Goal: Transaction & Acquisition: Purchase product/service

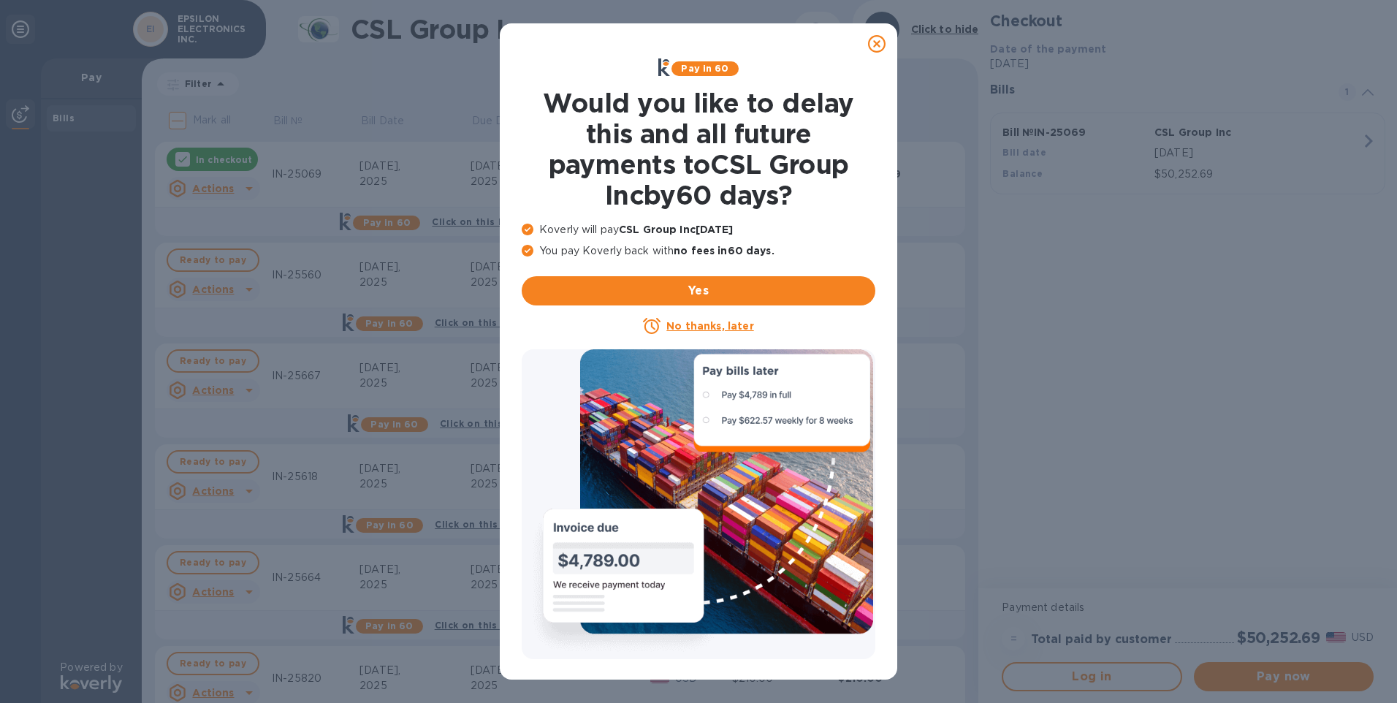
click at [878, 40] on icon at bounding box center [877, 44] width 18 height 18
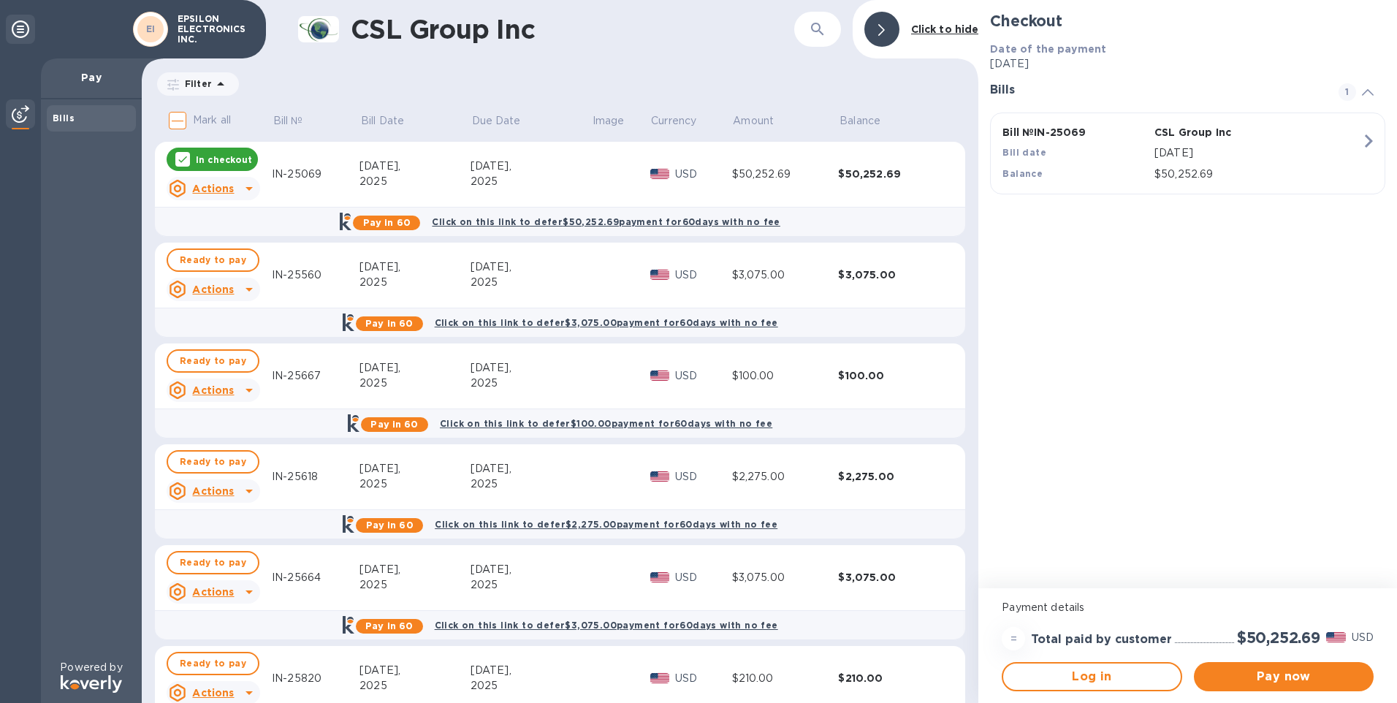
click at [214, 156] on p "In checkout" at bounding box center [224, 159] width 56 height 12
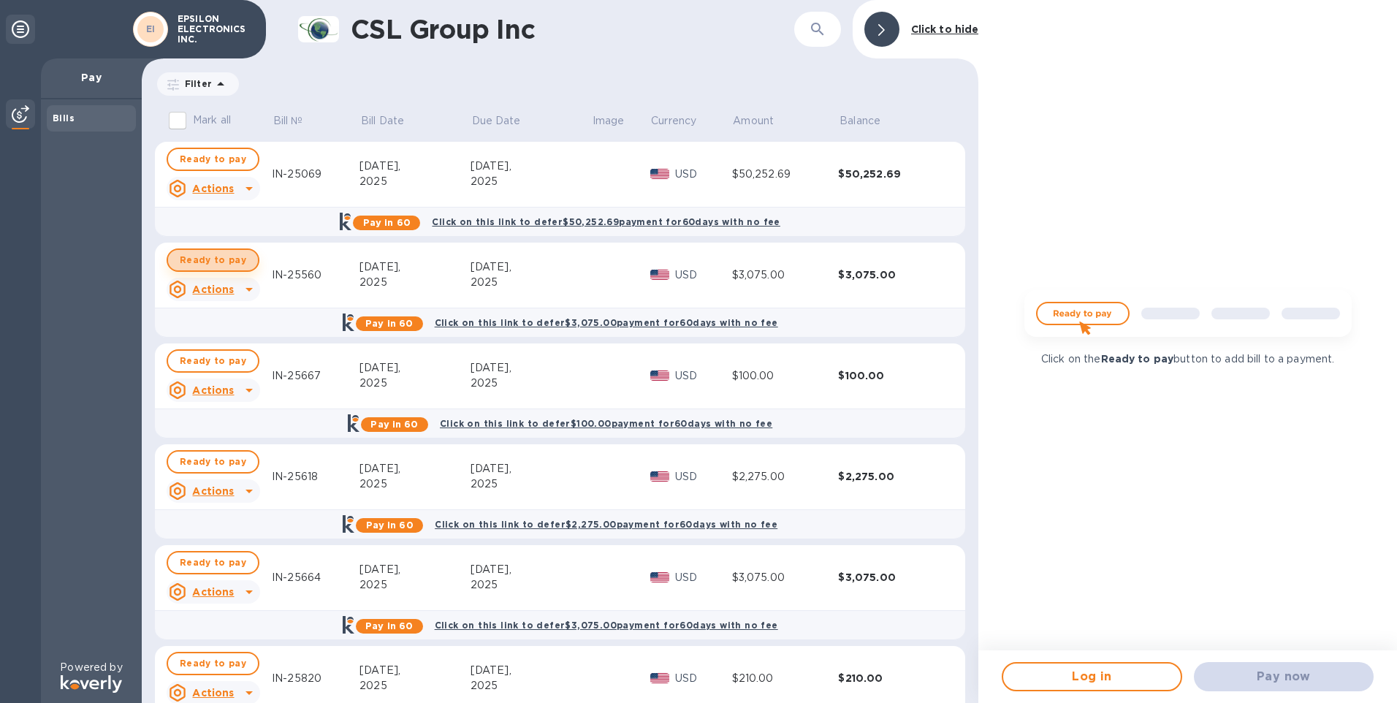
click at [215, 257] on span "Ready to pay" at bounding box center [213, 260] width 67 height 18
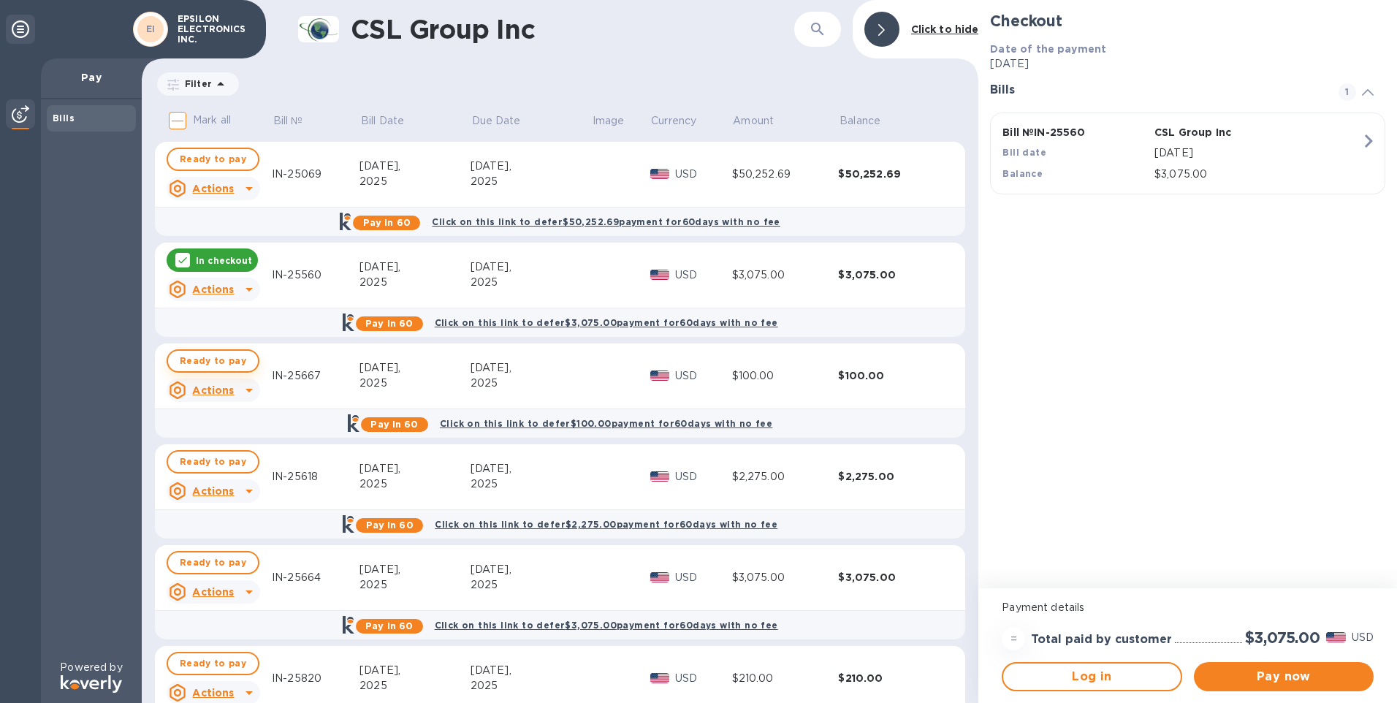
click at [189, 358] on span "Ready to pay" at bounding box center [213, 361] width 67 height 18
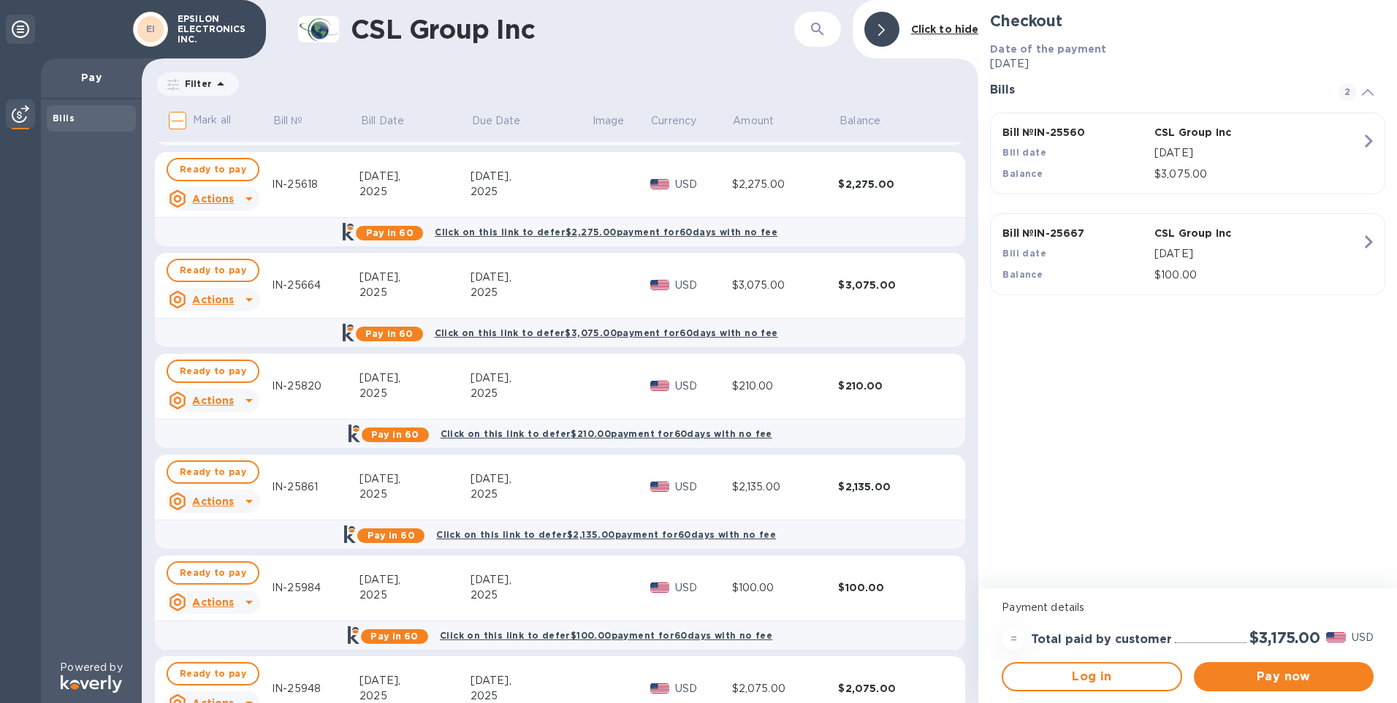
scroll to position [360, 0]
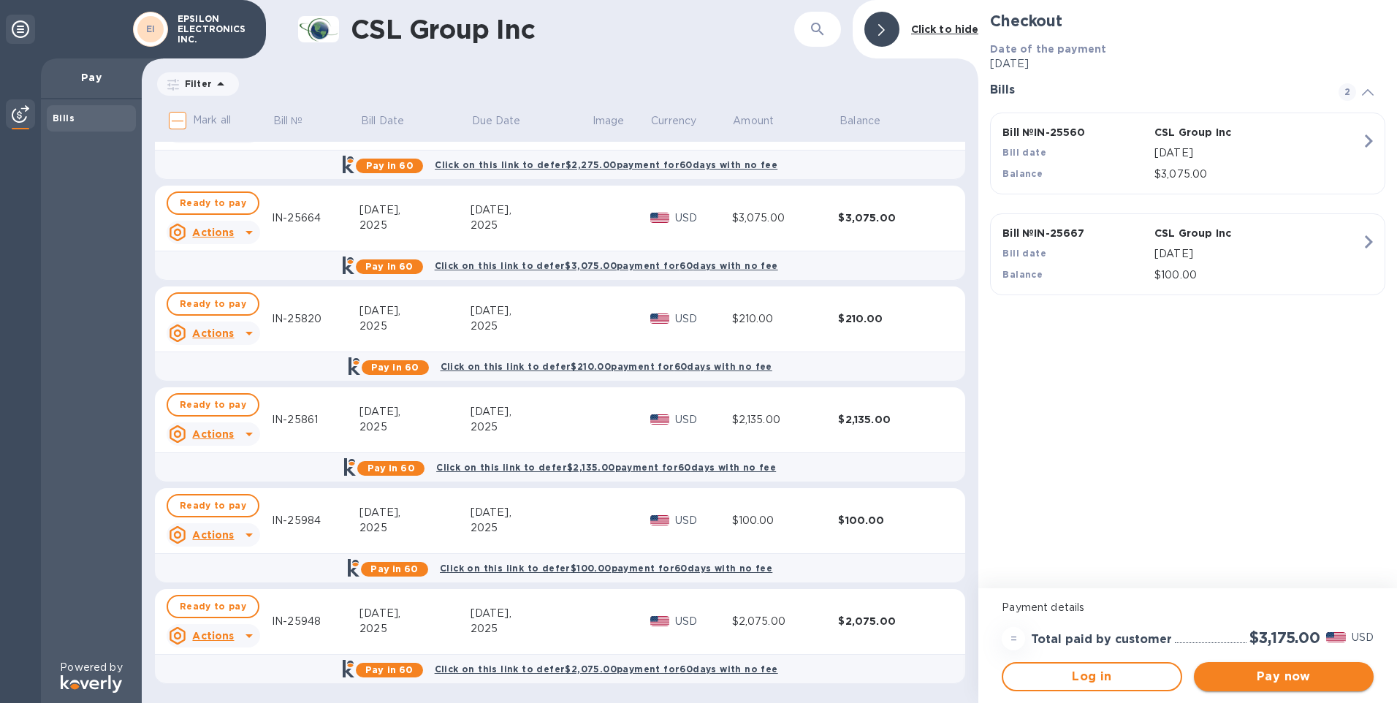
click at [1278, 679] on span "Pay now" at bounding box center [1284, 677] width 156 height 18
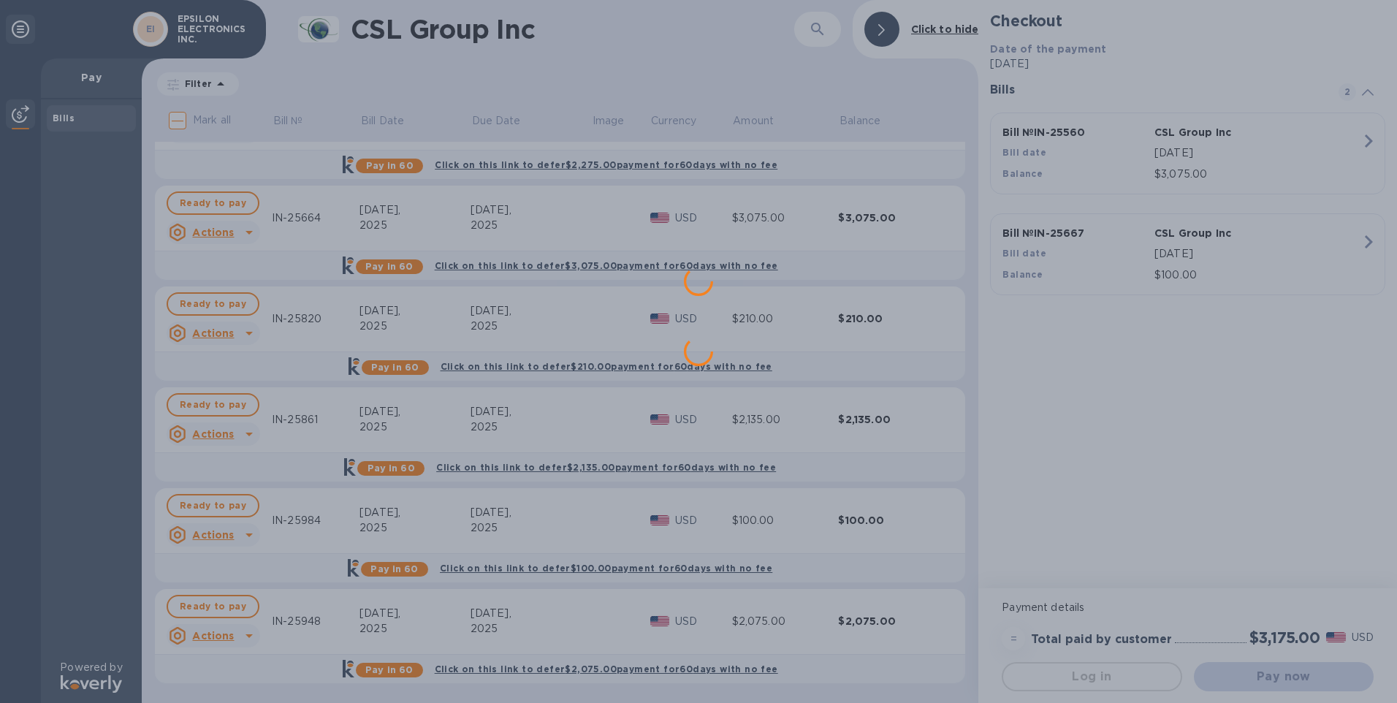
scroll to position [0, 0]
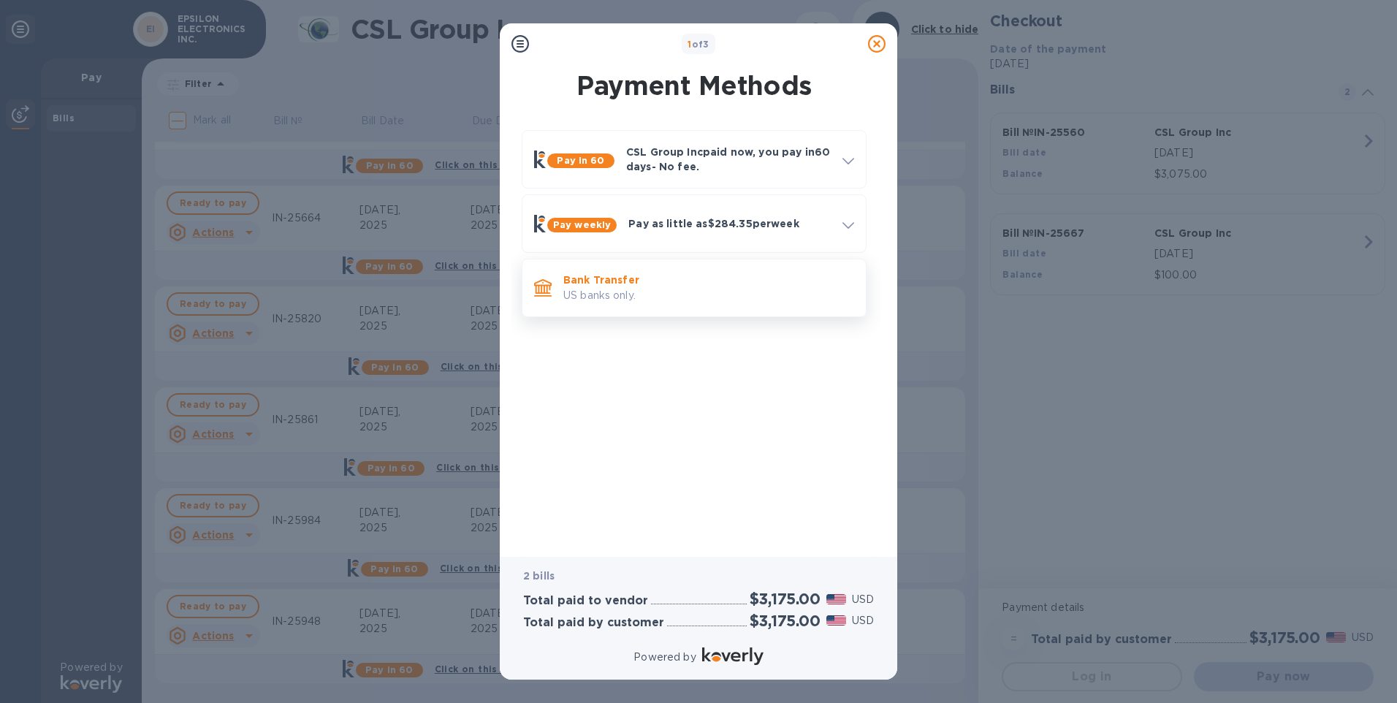
click at [603, 289] on p "US banks only." at bounding box center [708, 295] width 291 height 15
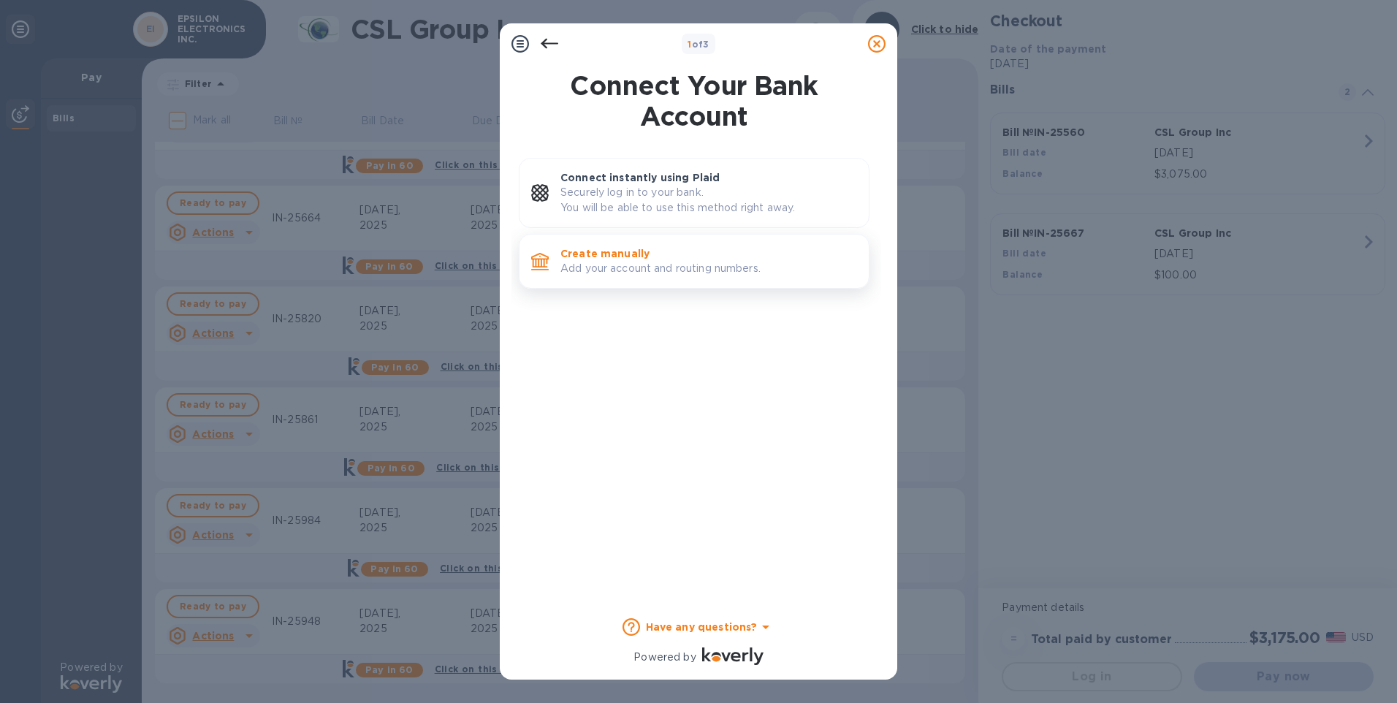
click at [607, 260] on p "Create manually" at bounding box center [709, 253] width 297 height 15
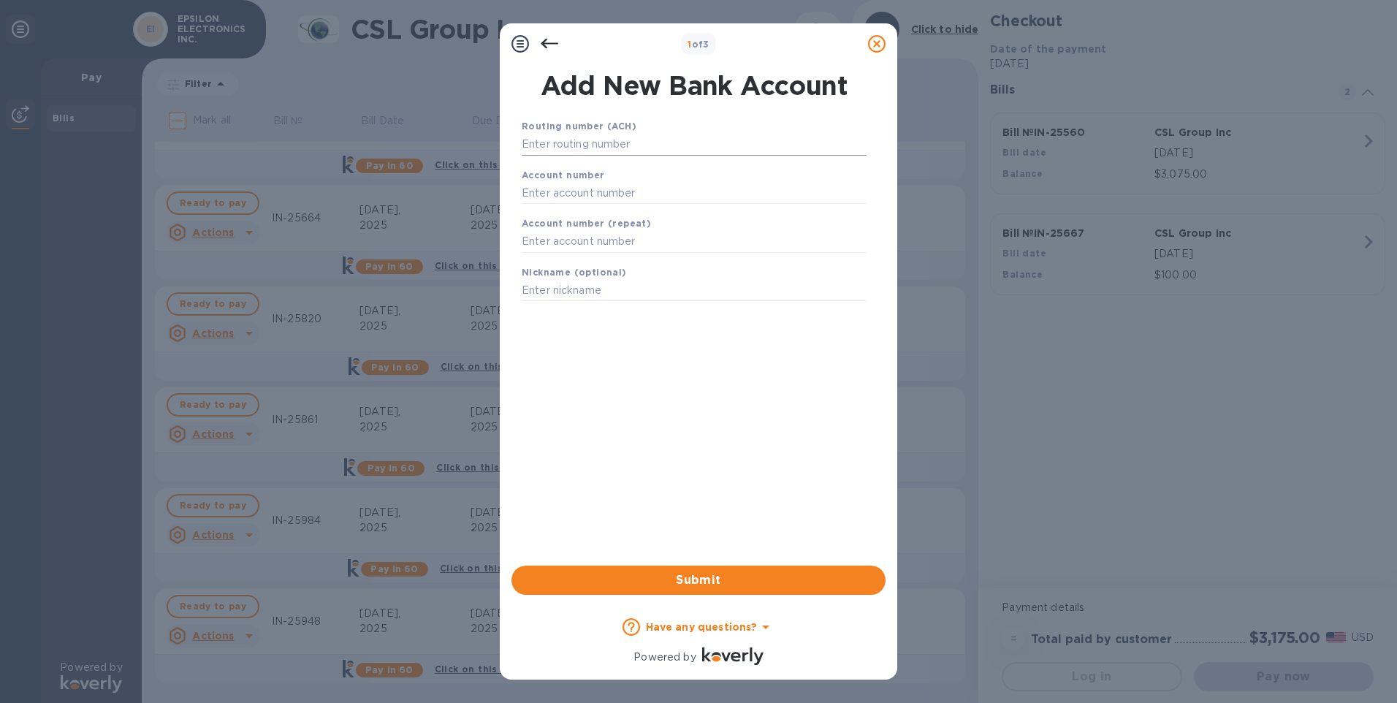
click at [588, 145] on input "text" at bounding box center [694, 145] width 345 height 22
type input "122042205"
click at [557, 210] on input "text" at bounding box center [694, 211] width 345 height 22
type input "004633725"
click at [602, 259] on input "text" at bounding box center [694, 260] width 345 height 22
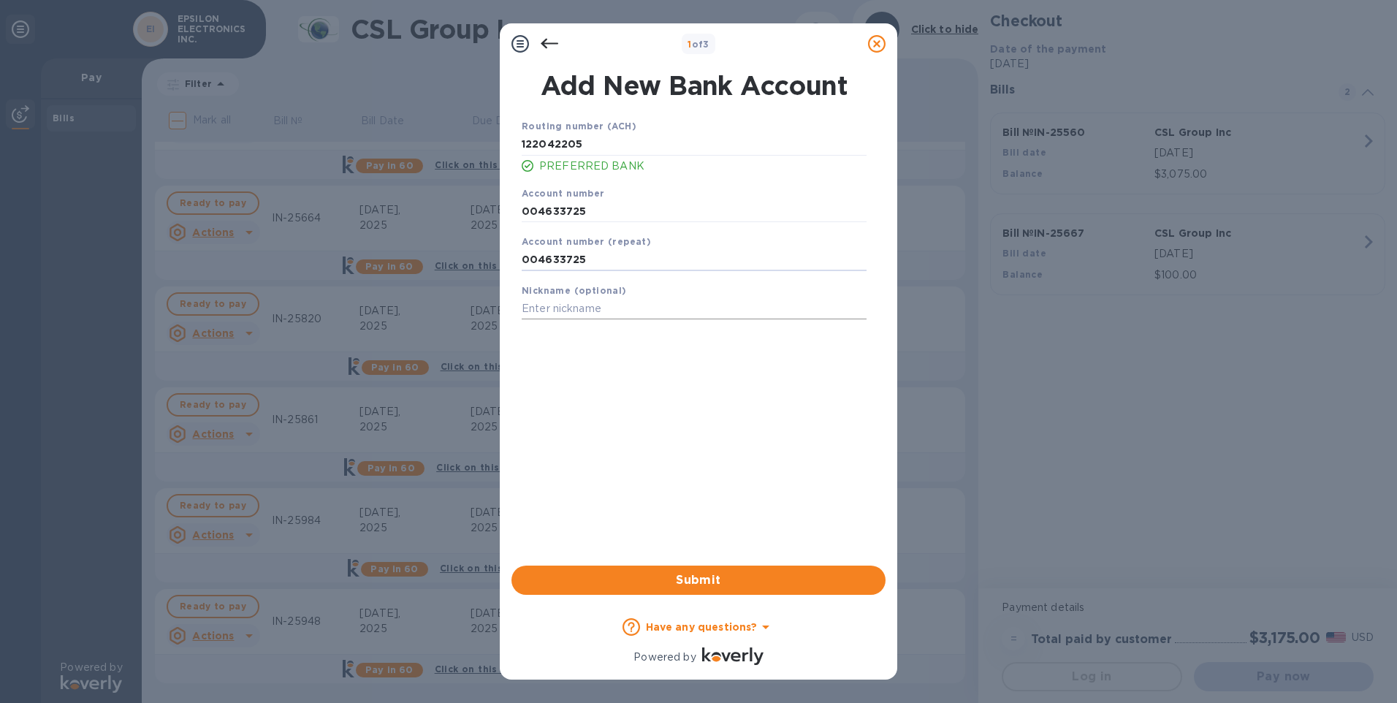
type input "004633725"
click at [585, 311] on input "text" at bounding box center [694, 309] width 345 height 22
click at [689, 582] on span "Submit" at bounding box center [698, 581] width 351 height 18
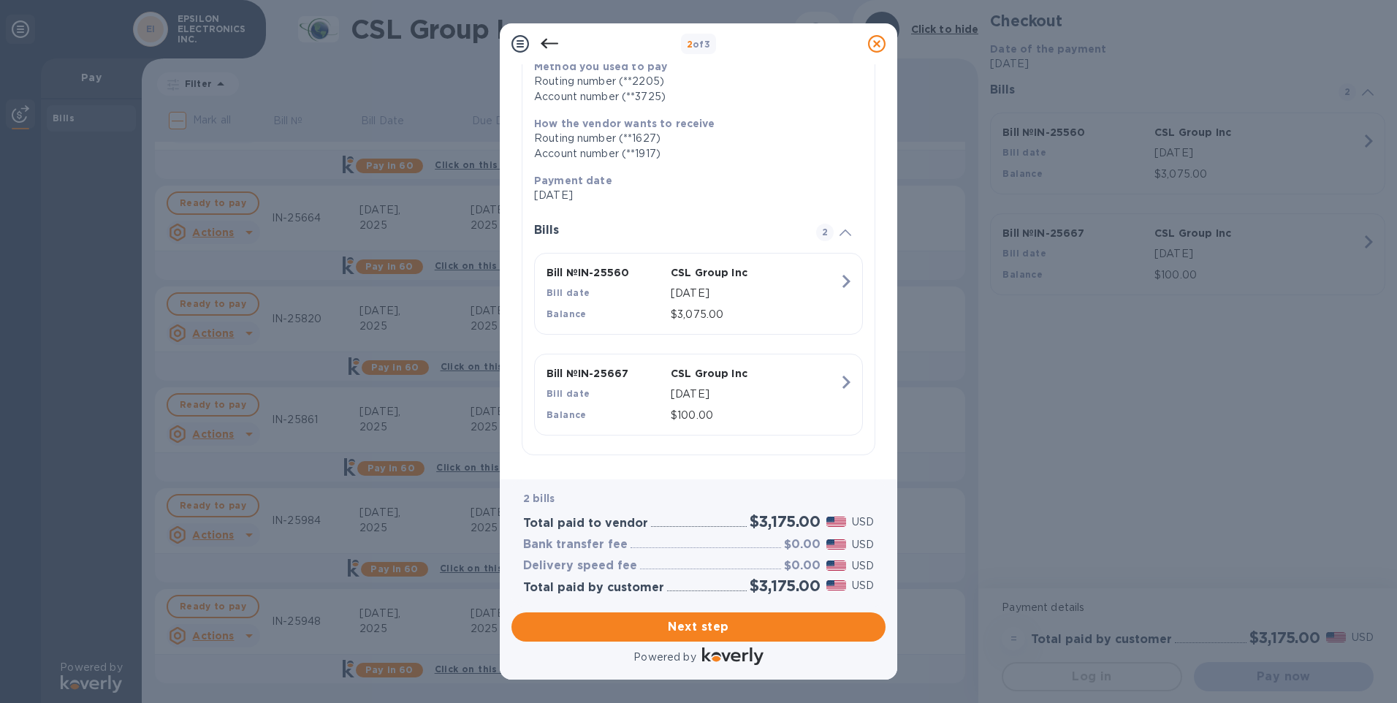
scroll to position [198, 0]
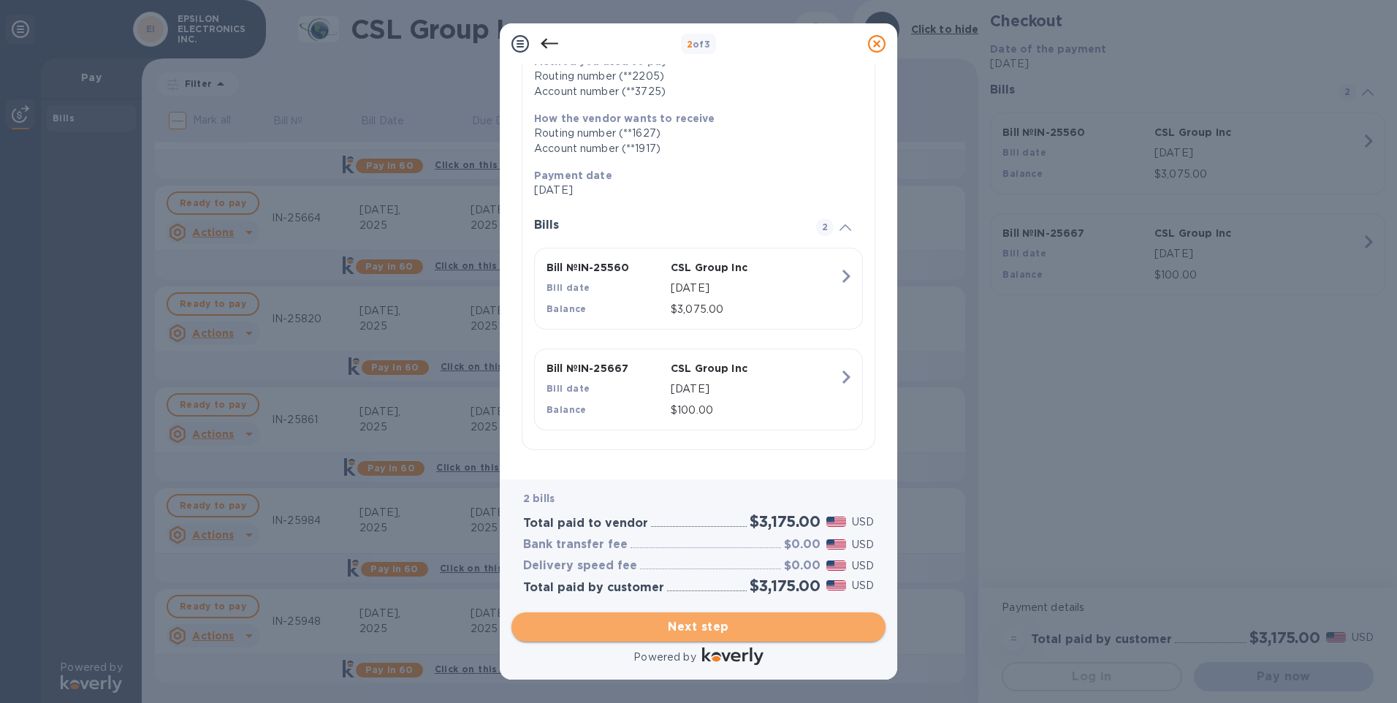
click at [735, 624] on span "Next step" at bounding box center [698, 627] width 351 height 18
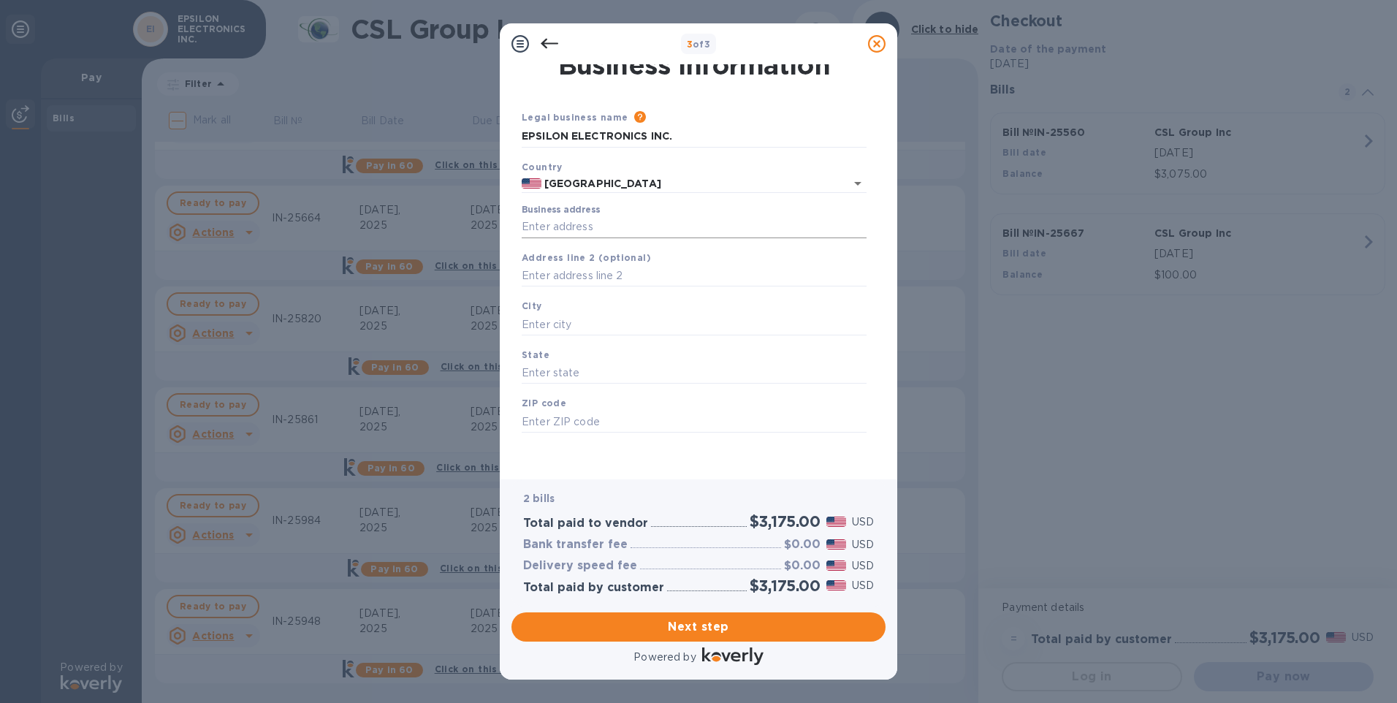
click at [574, 224] on input "Business address" at bounding box center [694, 227] width 345 height 22
type input "[STREET_ADDRESS]"
type input "Montebello"
type input "CA"
type input "90640"
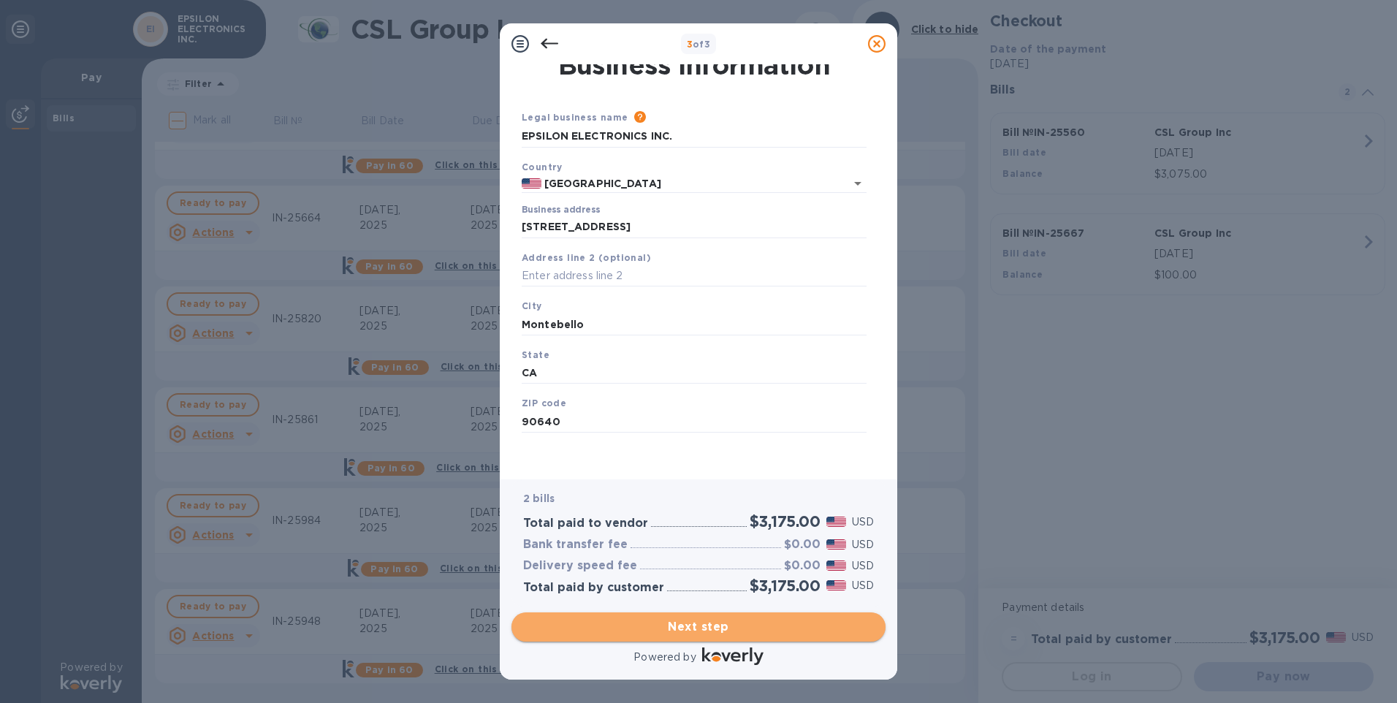
click at [715, 629] on span "Next step" at bounding box center [698, 627] width 351 height 18
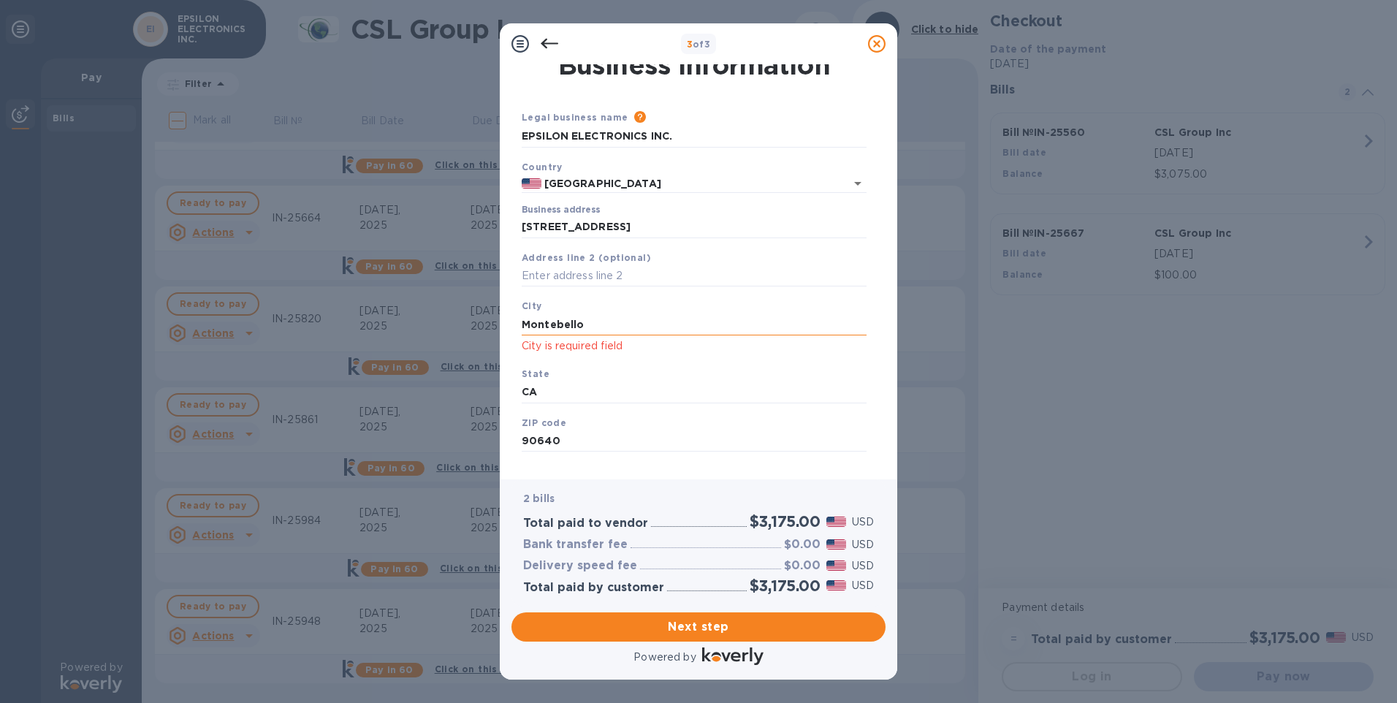
click at [599, 321] on input "Montebello" at bounding box center [694, 325] width 345 height 22
click at [701, 624] on span "Next step" at bounding box center [698, 627] width 351 height 18
drag, startPoint x: 585, startPoint y: 323, endPoint x: 518, endPoint y: 326, distance: 67.3
click at [518, 326] on div "City [GEOGRAPHIC_DATA] is required field" at bounding box center [694, 326] width 357 height 68
type input "MONTEBELLO"
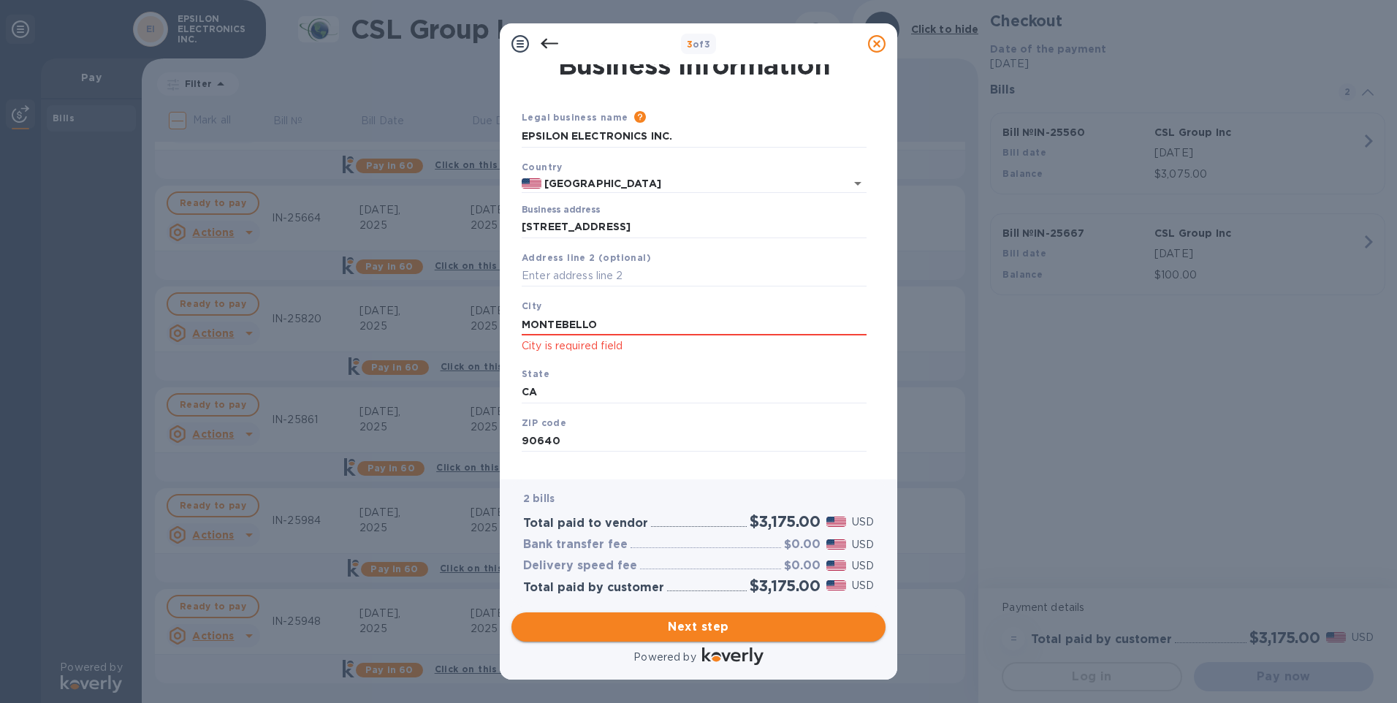
click at [660, 619] on span "Next step" at bounding box center [698, 627] width 351 height 18
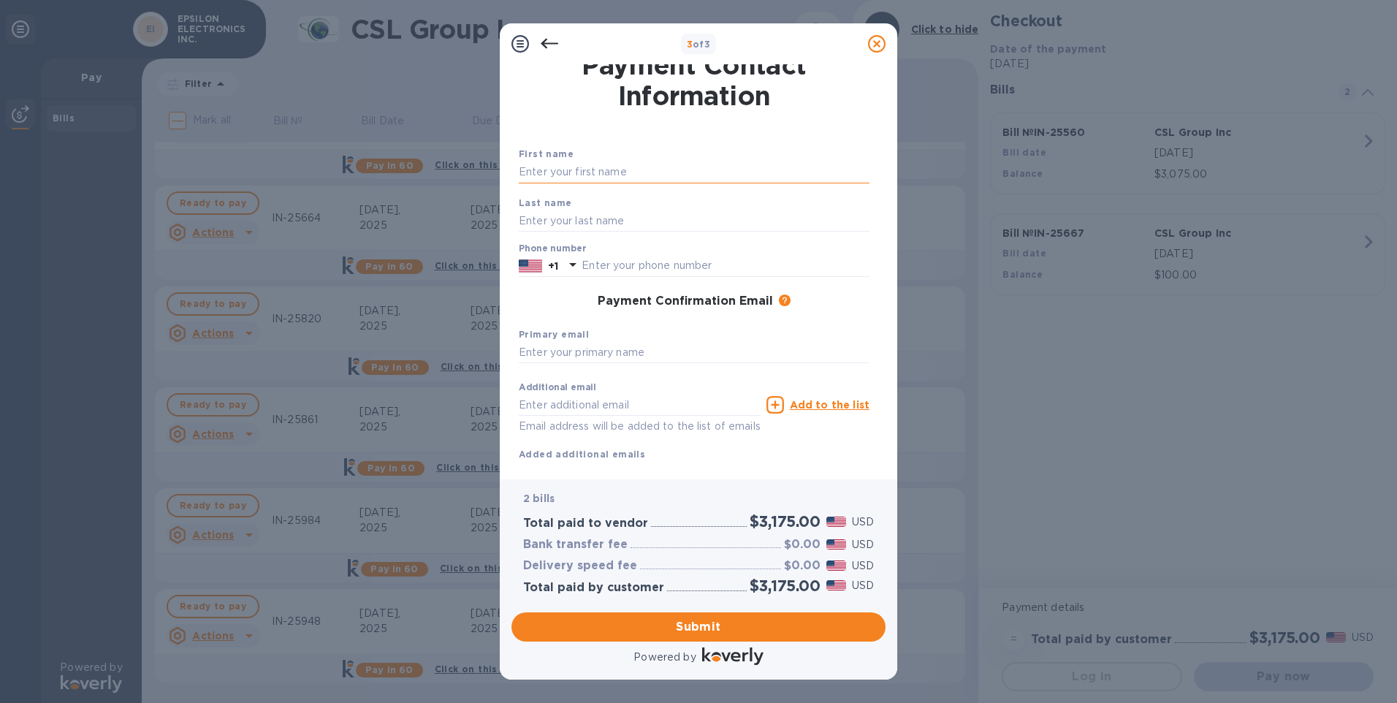
click at [576, 171] on input "text" at bounding box center [694, 173] width 351 height 22
type input "[PERSON_NAME]"
type input "3237223333"
type input "[PERSON_NAME][EMAIL_ADDRESS][DOMAIN_NAME]"
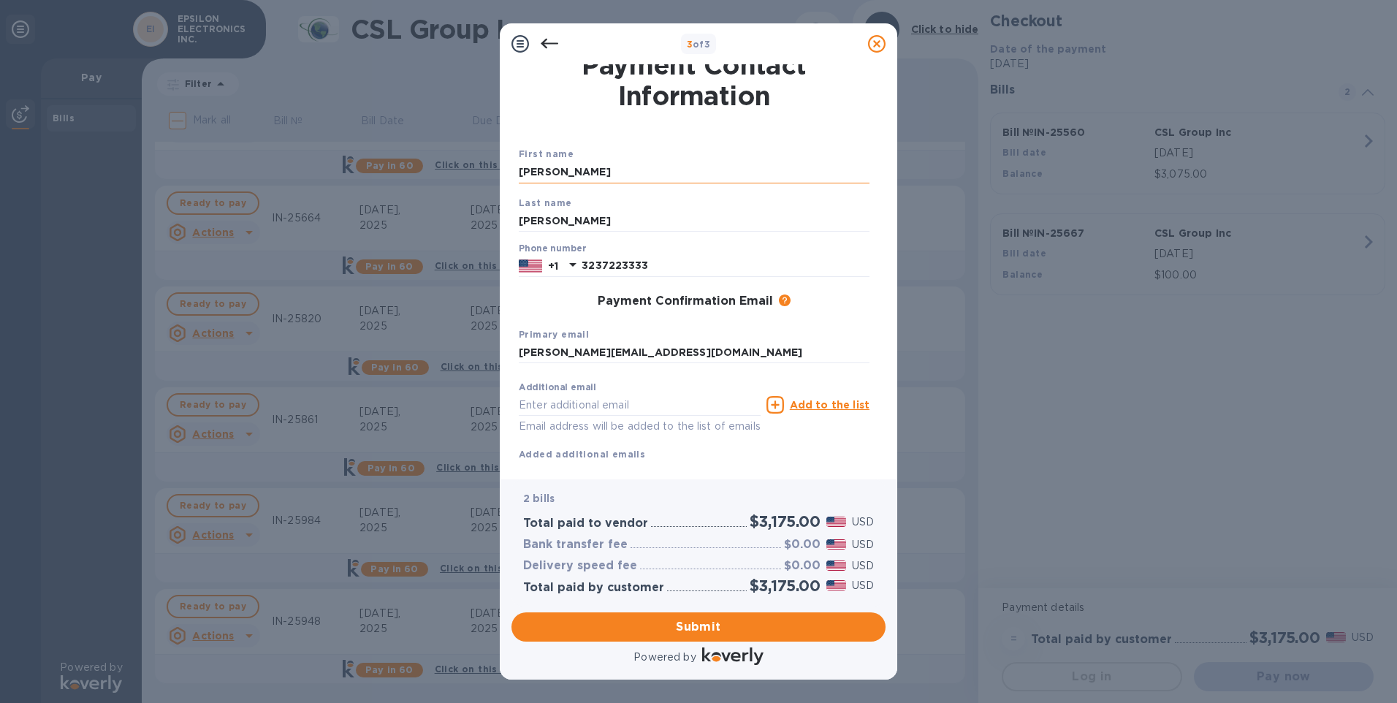
type input "[PERSON_NAME][EMAIL_ADDRESS][DOMAIN_NAME]"
click at [696, 624] on span "Submit" at bounding box center [698, 627] width 351 height 18
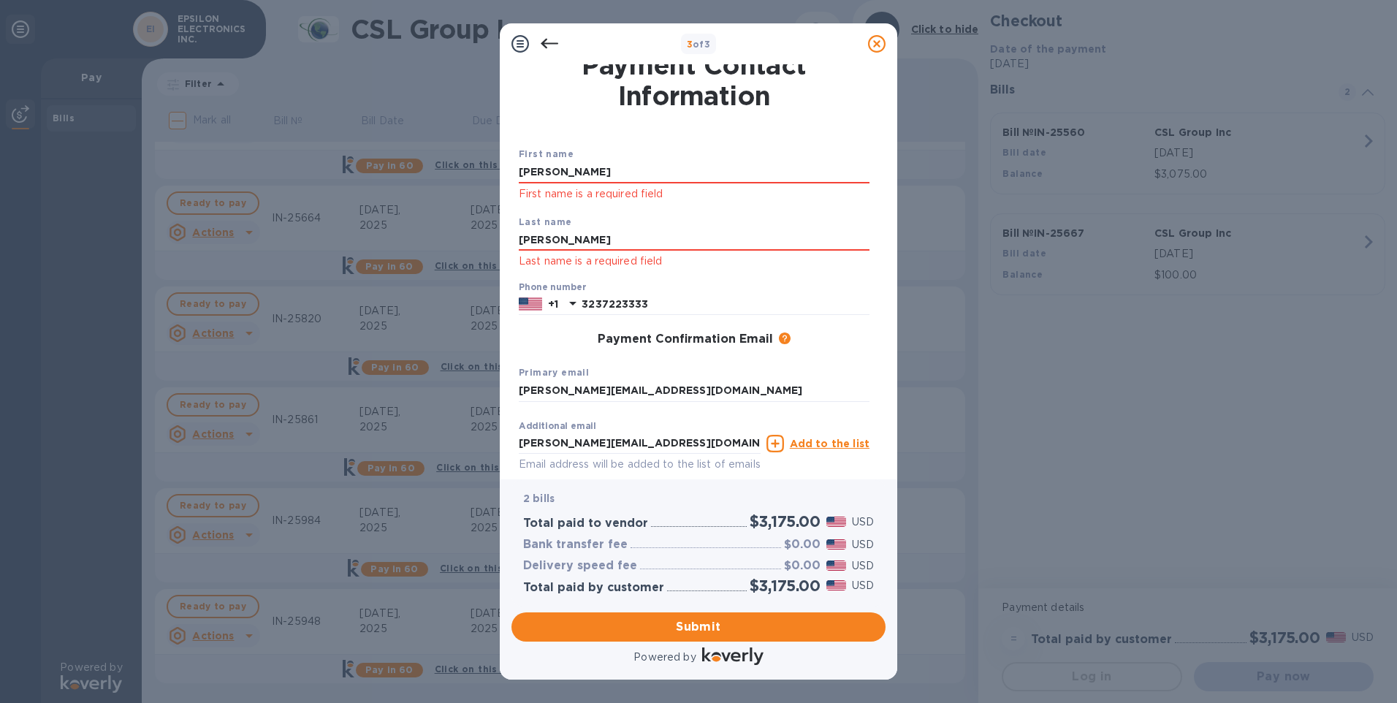
drag, startPoint x: 601, startPoint y: 171, endPoint x: 510, endPoint y: 172, distance: 91.4
click at [510, 172] on div "Payment Contact Information First name [PERSON_NAME] First name is a required f…" at bounding box center [699, 271] width 398 height 415
type input "[PERSON_NAME]"
drag, startPoint x: 654, startPoint y: 136, endPoint x: 634, endPoint y: 175, distance: 44.5
click at [653, 136] on div "First name [PERSON_NAME] First name is a required field Last name [PERSON_NAME]…" at bounding box center [694, 311] width 357 height 383
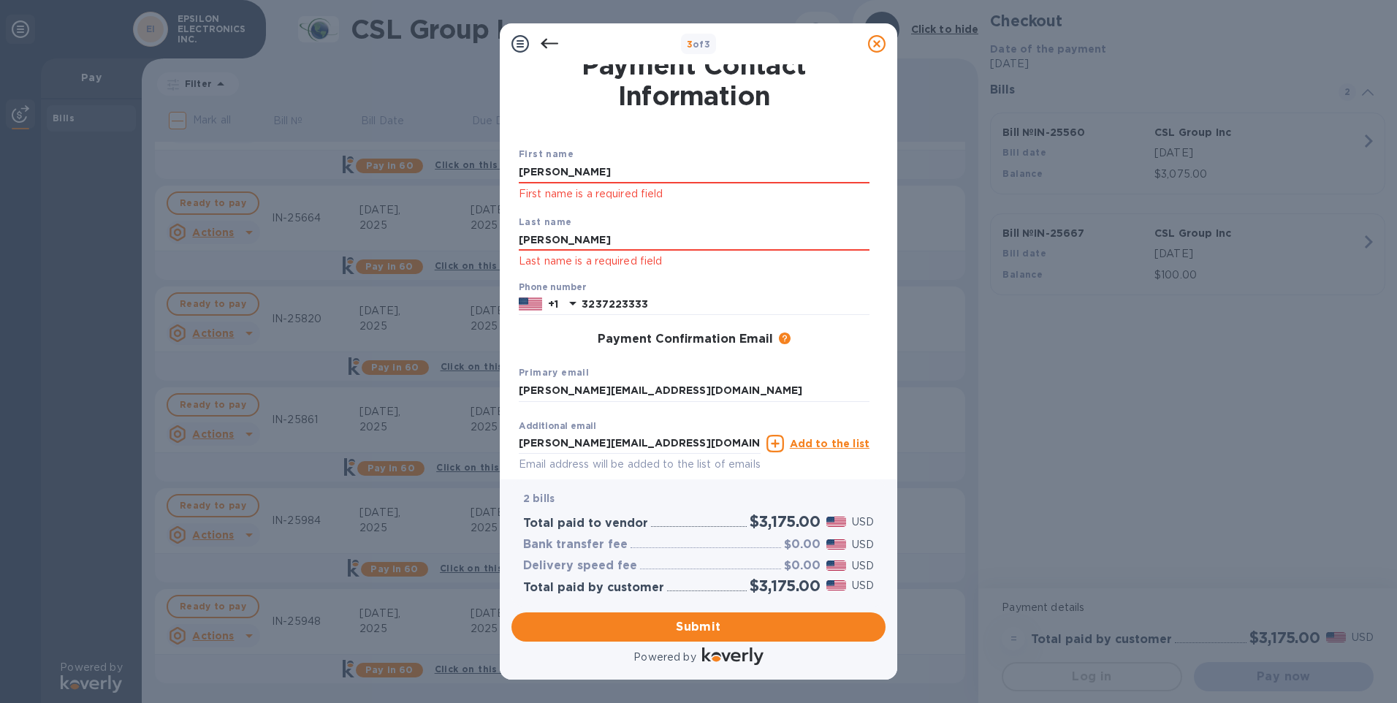
drag, startPoint x: 588, startPoint y: 239, endPoint x: 478, endPoint y: 240, distance: 110.4
click at [478, 240] on div "3 of 3 Payment Contact Information First name [PERSON_NAME] First name is a req…" at bounding box center [698, 351] width 1397 height 703
type input "[PERSON_NAME]"
click at [617, 230] on input "[PERSON_NAME]" at bounding box center [694, 240] width 351 height 22
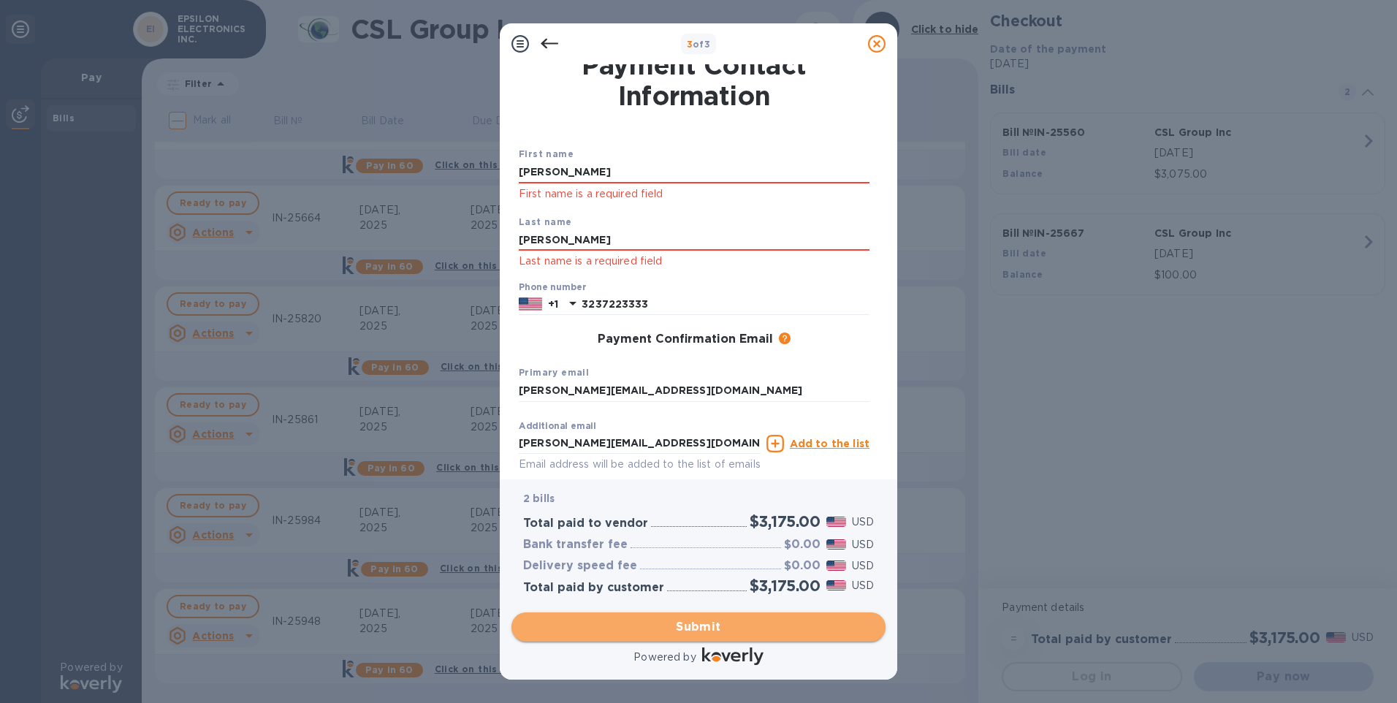
click at [694, 623] on span "Submit" at bounding box center [698, 627] width 351 height 18
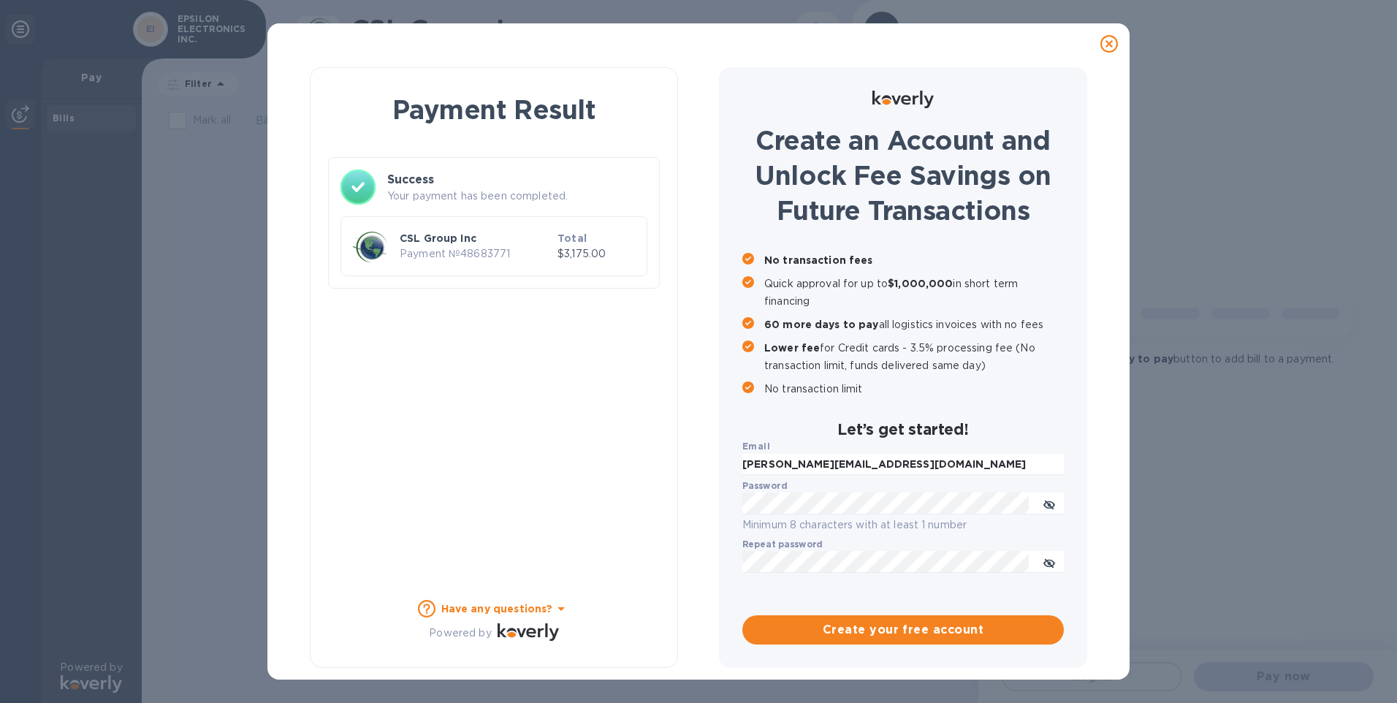
scroll to position [0, 0]
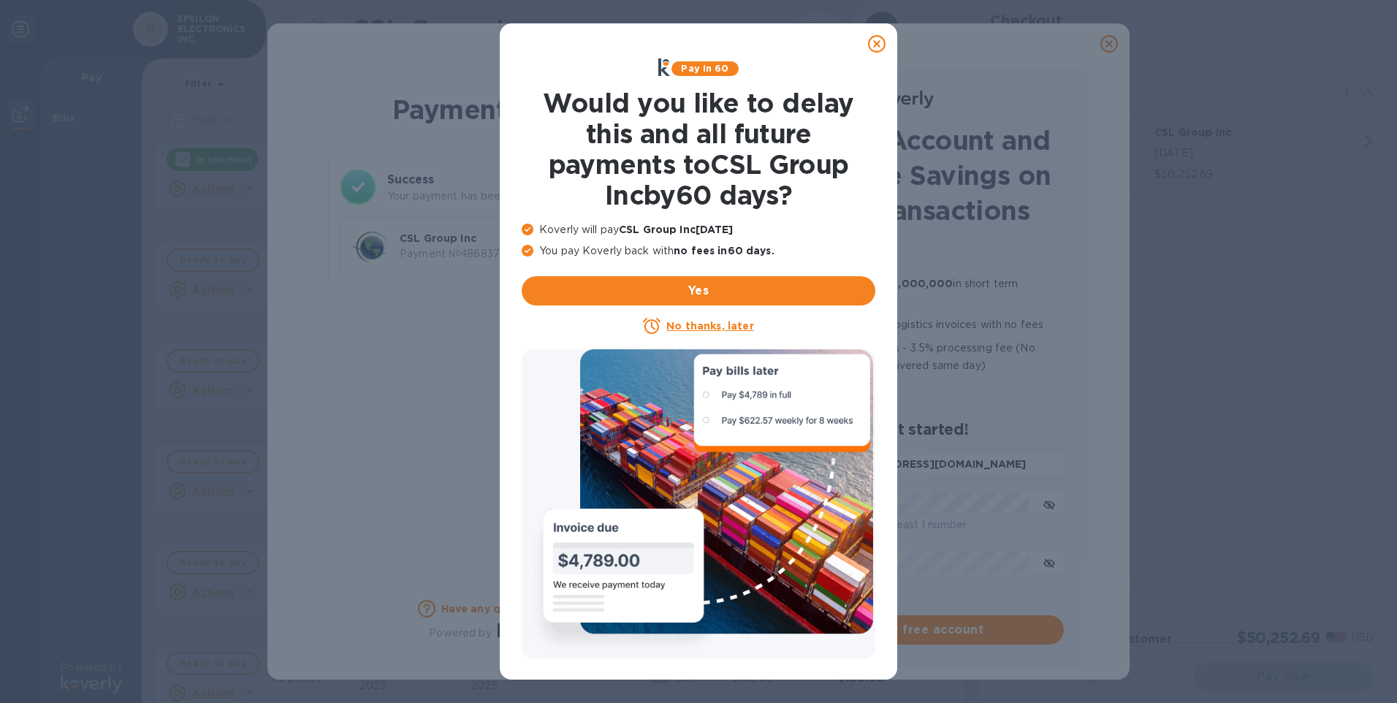
click at [875, 43] on icon at bounding box center [877, 44] width 18 height 18
